Goal: Task Accomplishment & Management: Manage account settings

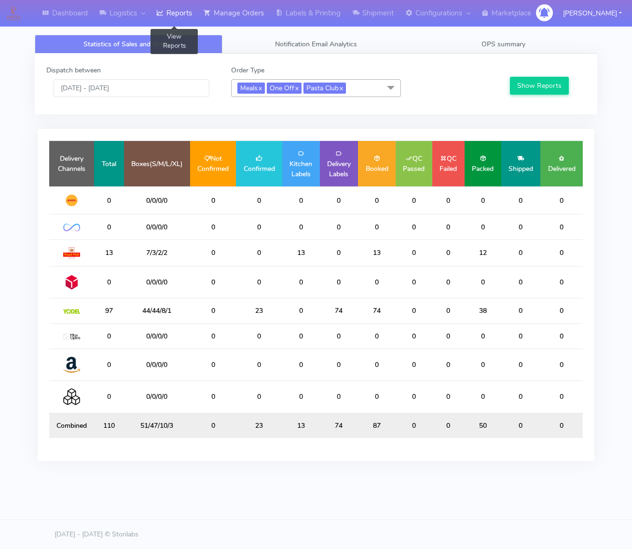
click at [241, 12] on link "Manage Orders" at bounding box center [234, 13] width 72 height 27
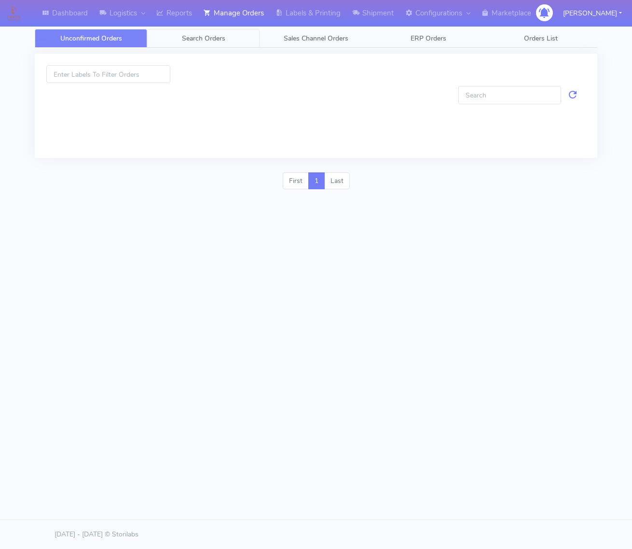
click at [221, 39] on span "Search Orders" at bounding box center [203, 38] width 43 height 9
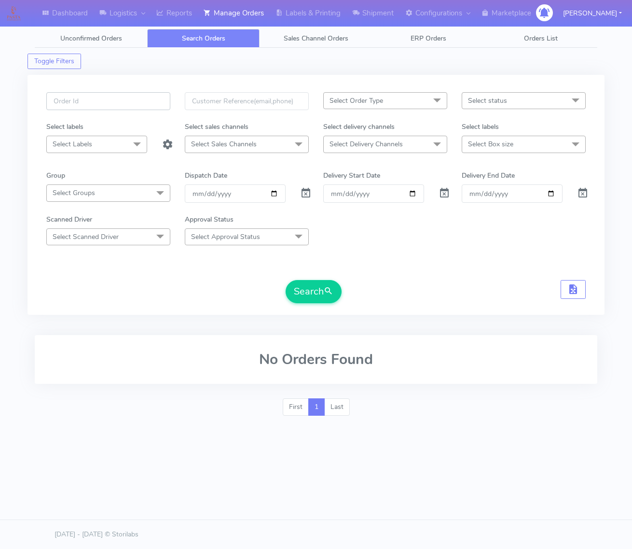
click at [137, 106] on input "text" at bounding box center [108, 101] width 124 height 18
paste input "#1629343_1"
type input "#1629343_1"
click at [304, 194] on span at bounding box center [306, 195] width 12 height 9
click at [304, 289] on button "Search" at bounding box center [314, 291] width 56 height 23
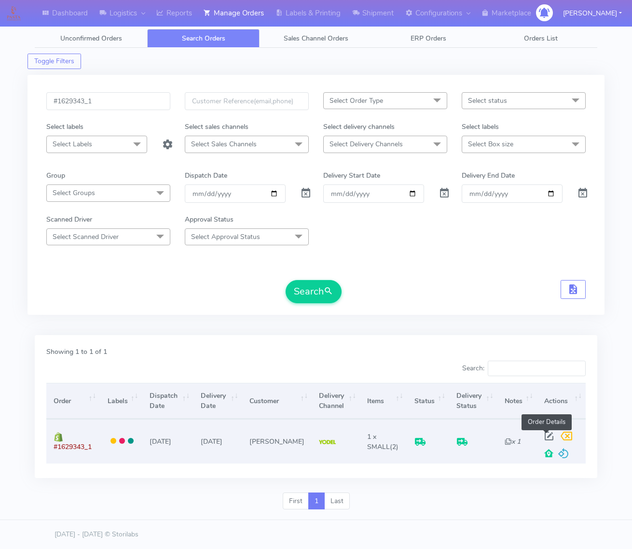
click at [381, 433] on span at bounding box center [548, 437] width 17 height 9
select select "5"
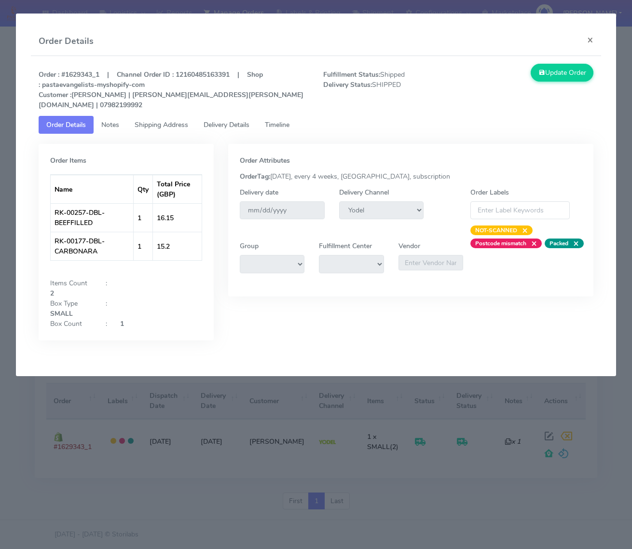
click at [120, 116] on link "Notes" at bounding box center [110, 125] width 33 height 18
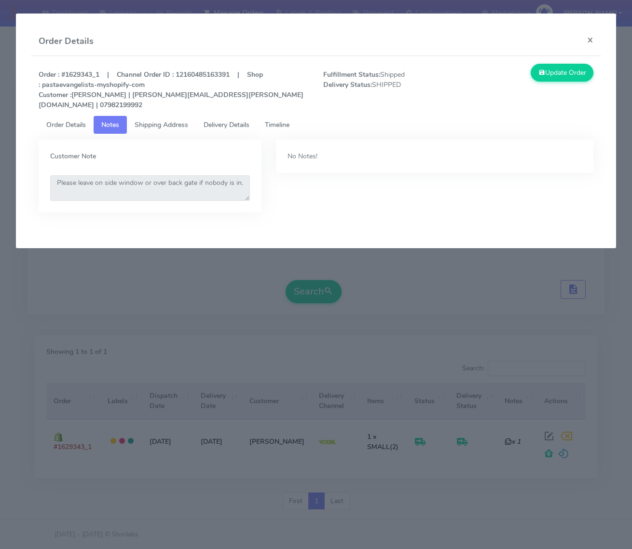
click at [141, 120] on span "Shipping Address" at bounding box center [162, 124] width 54 height 9
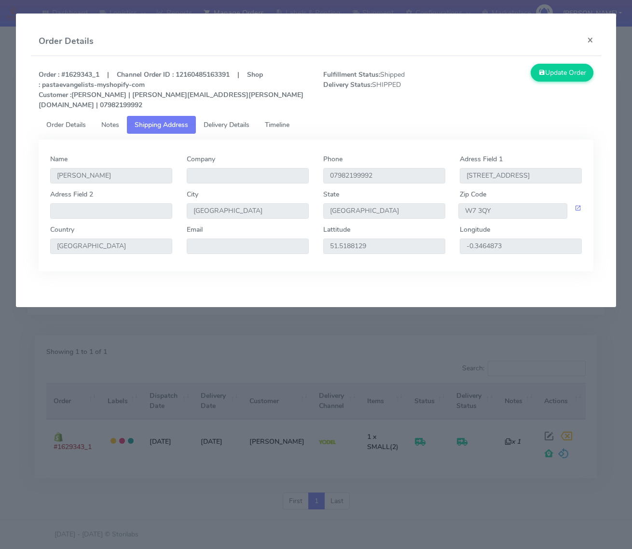
click at [235, 123] on link "Delivery Details" at bounding box center [226, 125] width 61 height 18
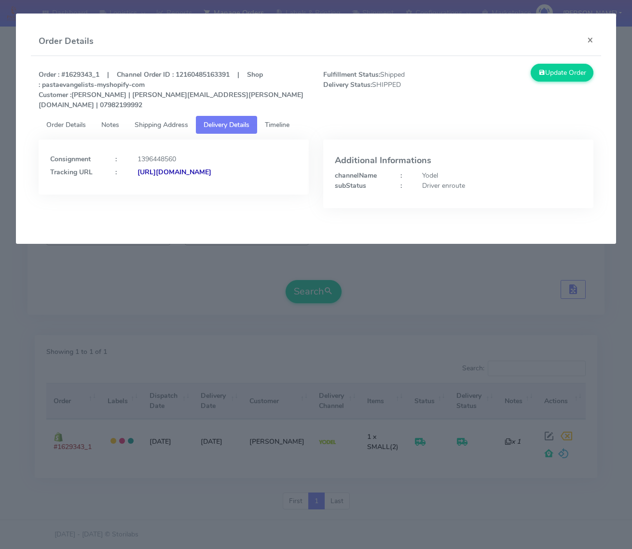
click at [262, 116] on link "Timeline" at bounding box center [277, 125] width 40 height 18
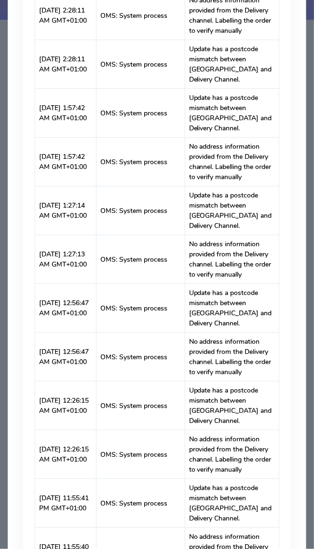
scroll to position [2461, 0]
